Goal: Navigation & Orientation: Find specific page/section

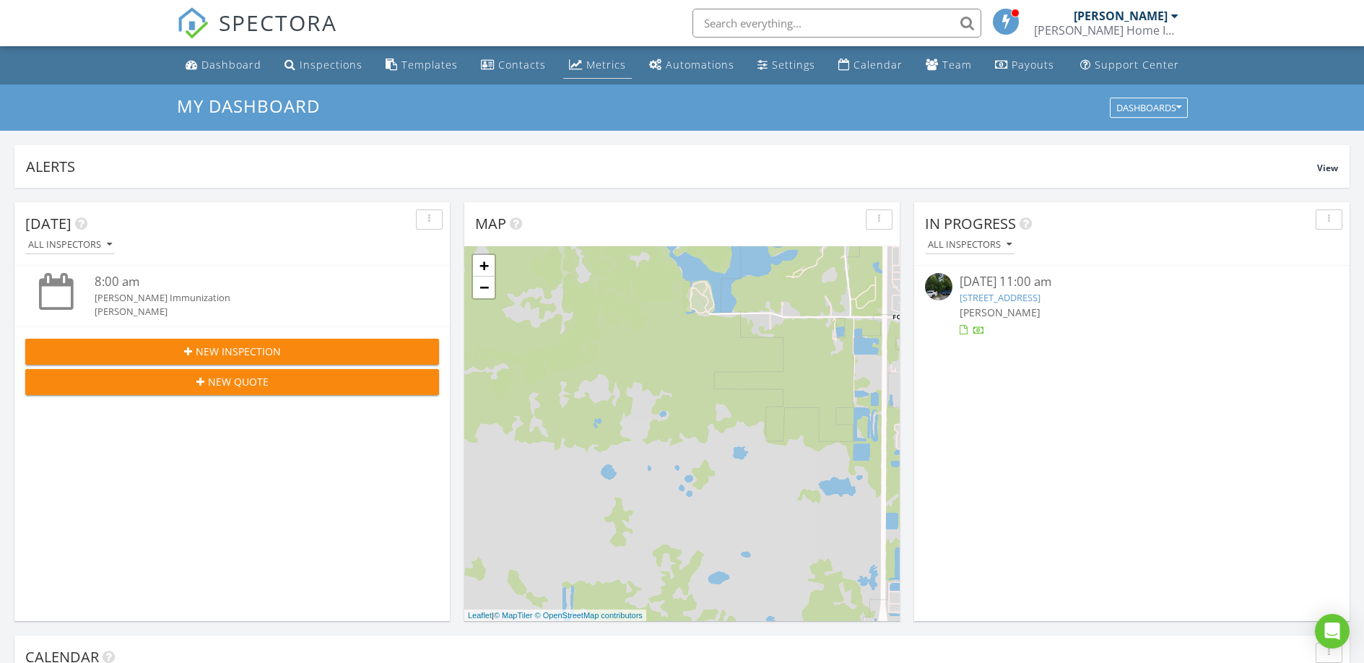
click at [591, 69] on div "Metrics" at bounding box center [606, 65] width 40 height 14
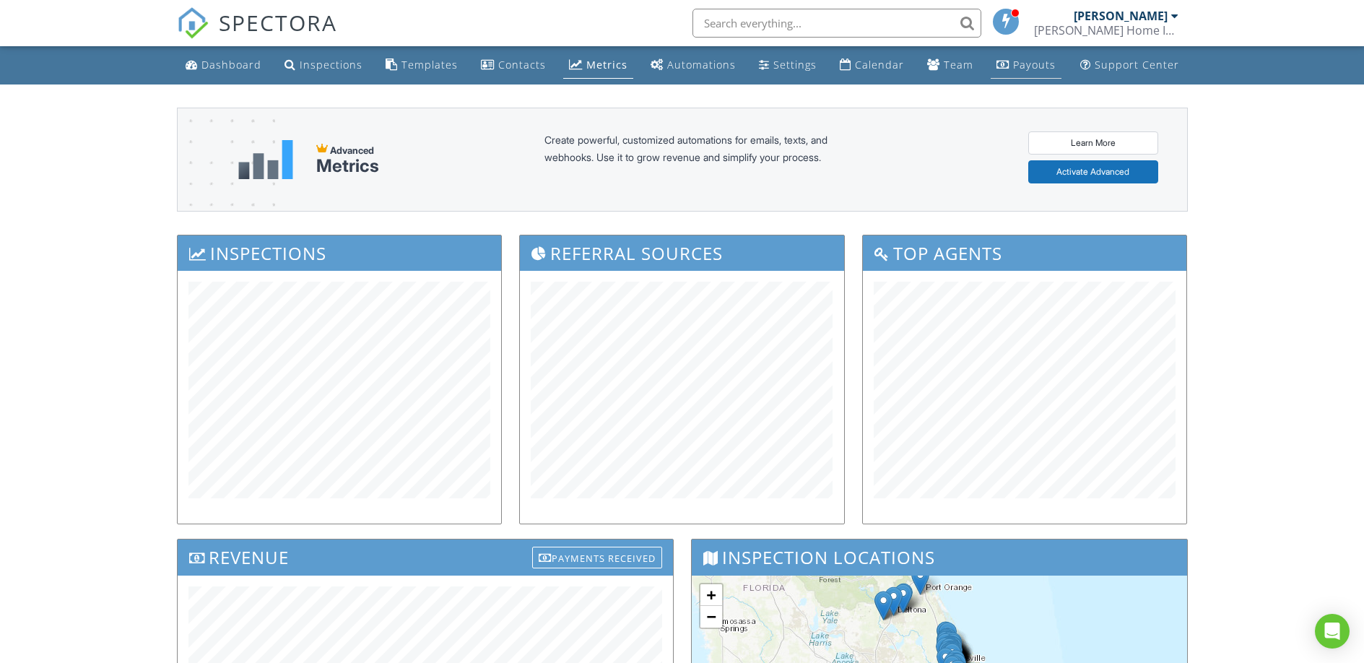
click at [1021, 63] on div "Payouts" at bounding box center [1034, 65] width 43 height 14
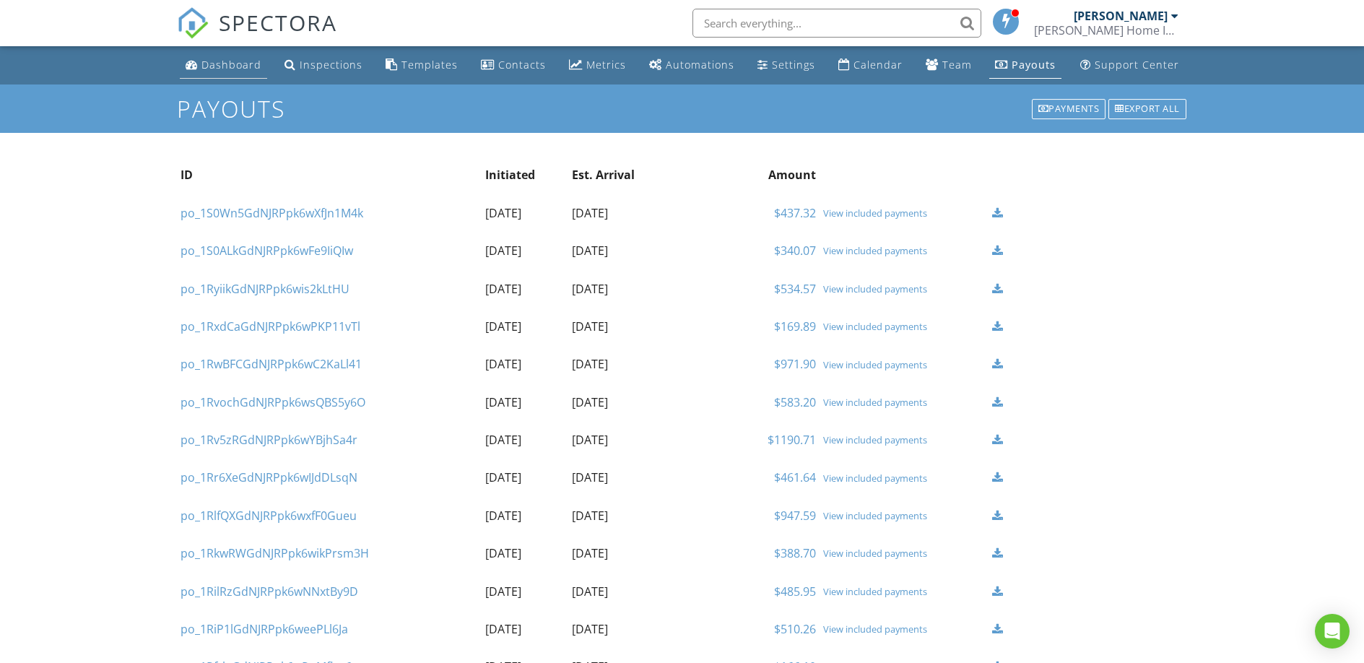
click at [248, 63] on div "Dashboard" at bounding box center [231, 65] width 60 height 14
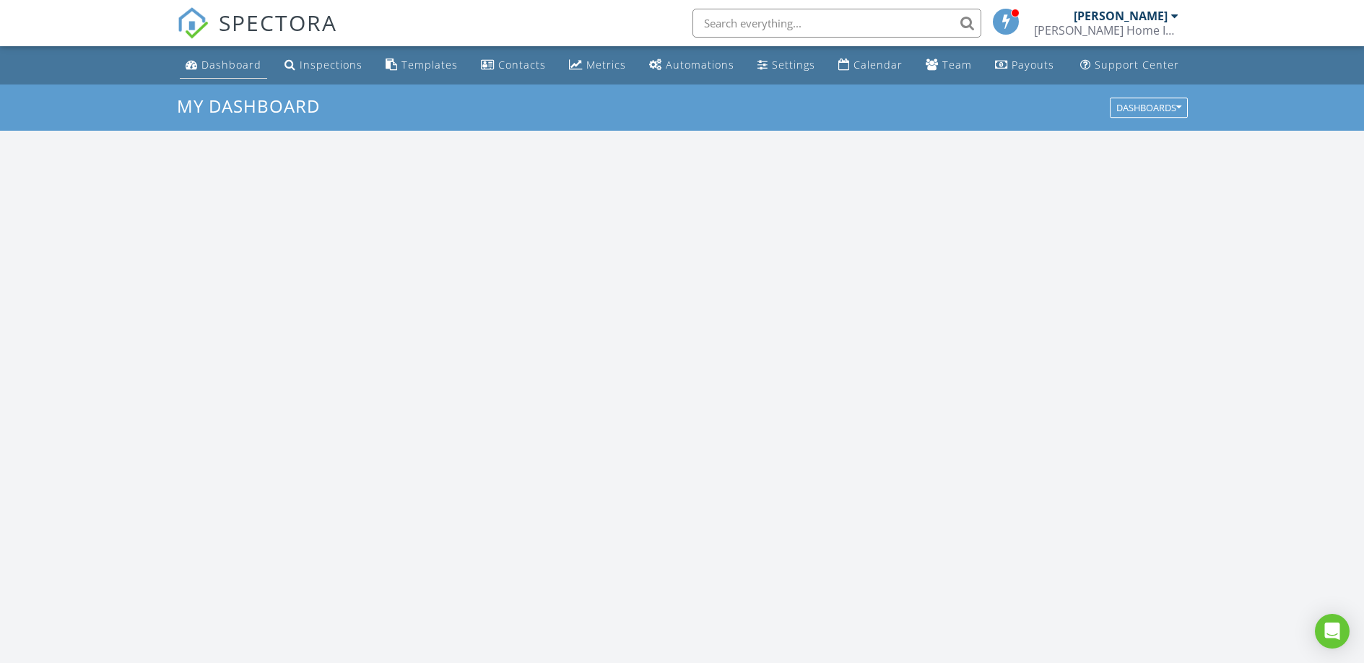
scroll to position [1336, 1386]
